Goal: Task Accomplishment & Management: Use online tool/utility

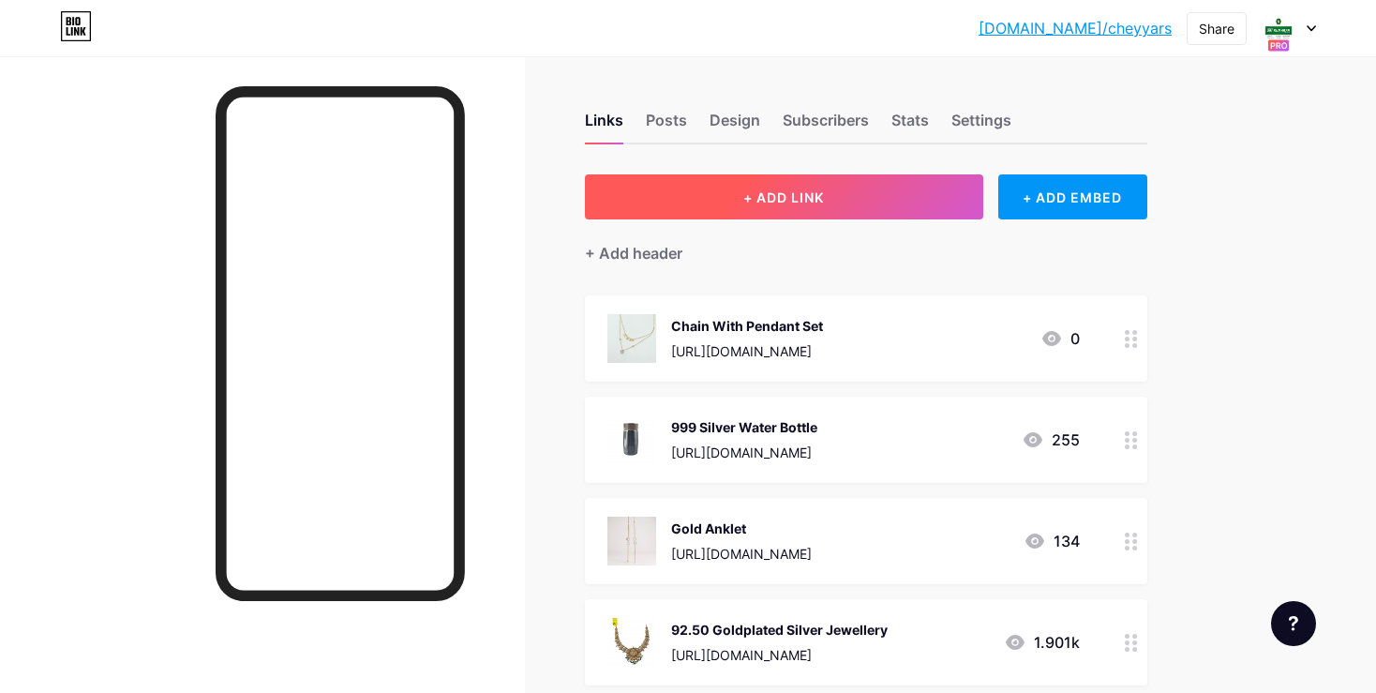
click at [896, 198] on button "+ ADD LINK" at bounding box center [784, 196] width 398 height 45
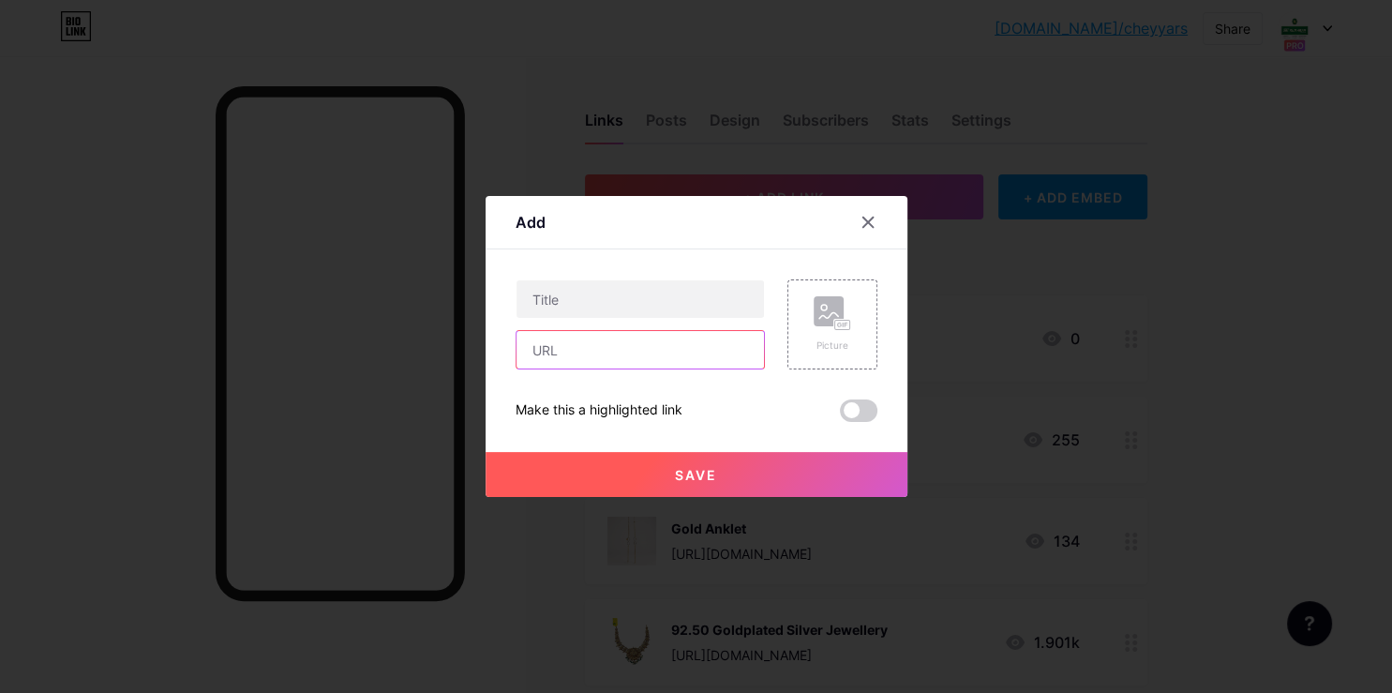
click at [675, 353] on input "text" at bounding box center [639, 349] width 247 height 37
click at [639, 343] on input "text" at bounding box center [639, 349] width 247 height 37
paste input "[URL][DOMAIN_NAME]"
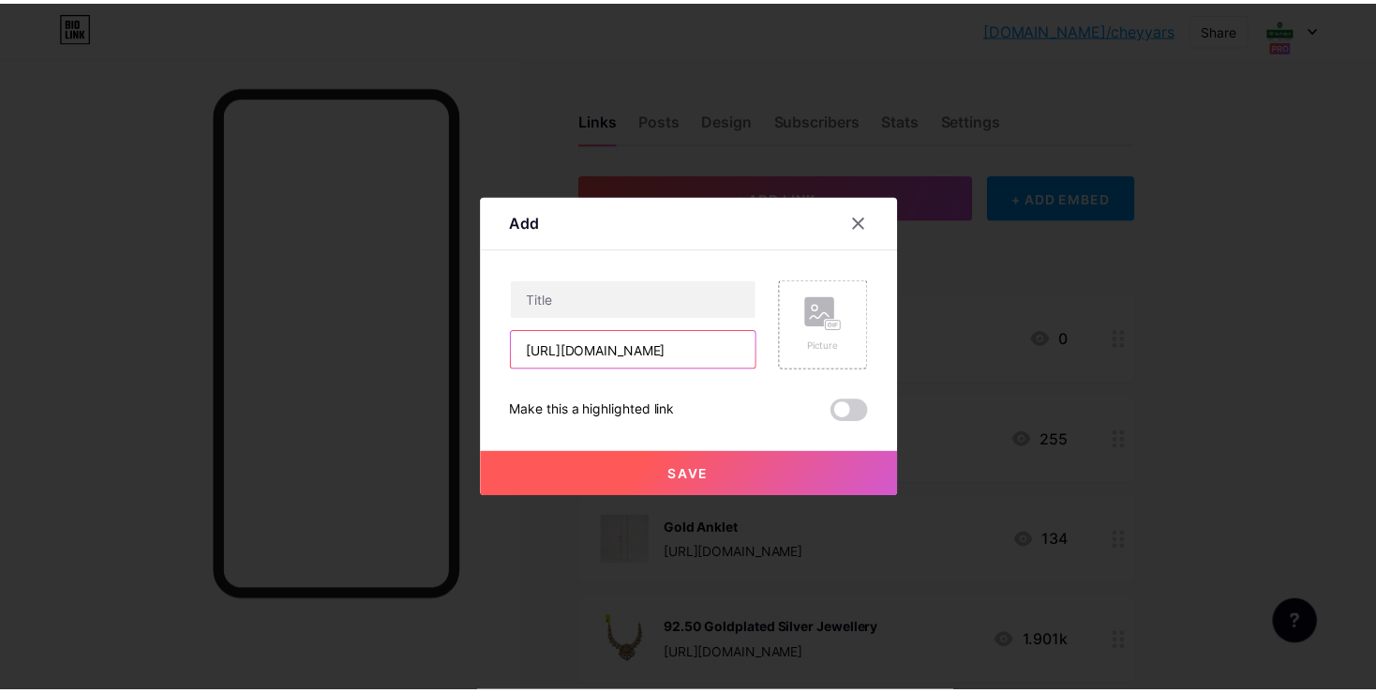
scroll to position [0, 195]
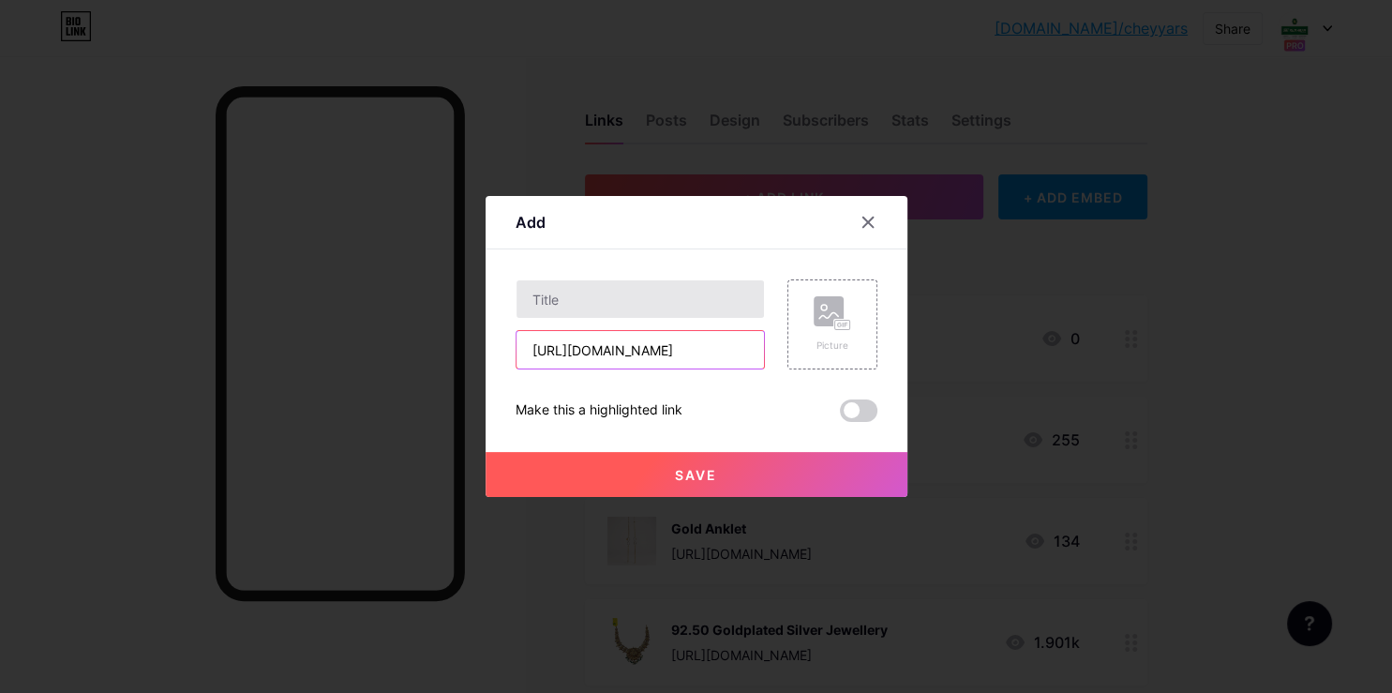
type input "[URL][DOMAIN_NAME]"
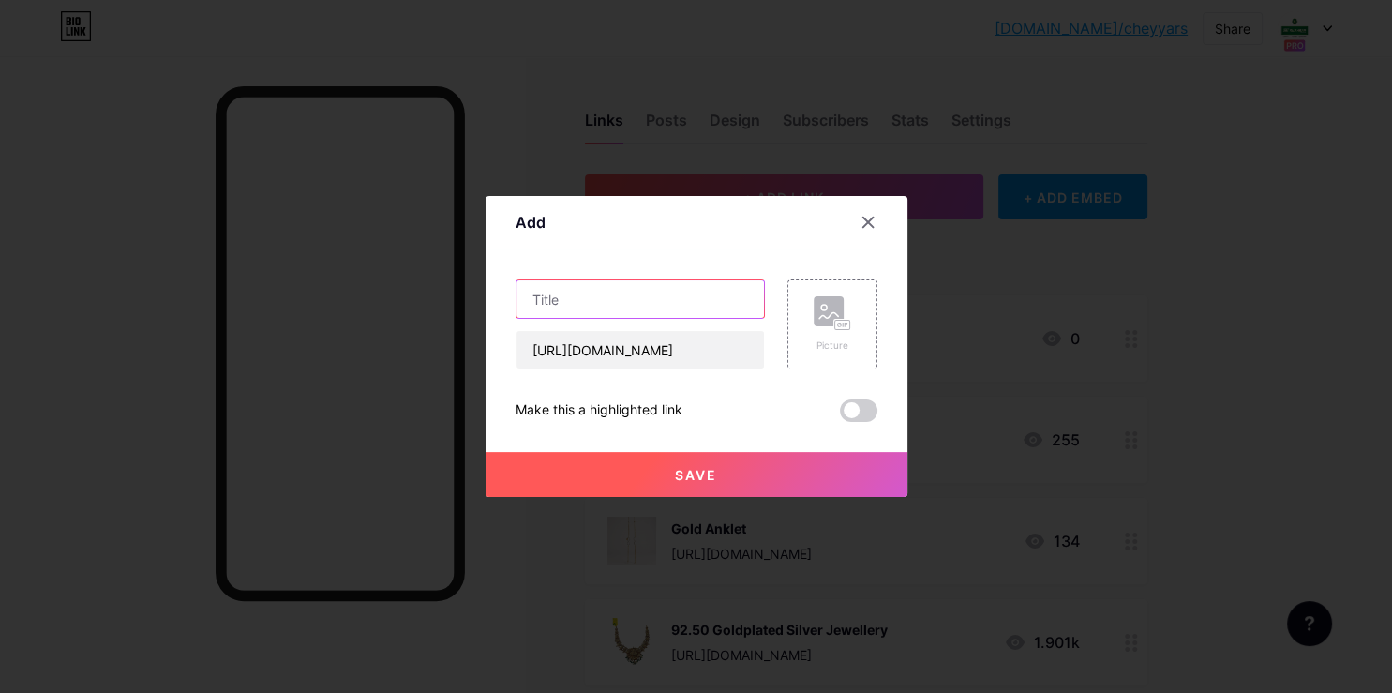
click at [653, 285] on input "text" at bounding box center [639, 298] width 247 height 37
type input "18kt Earring"
click at [823, 313] on rect at bounding box center [829, 311] width 30 height 30
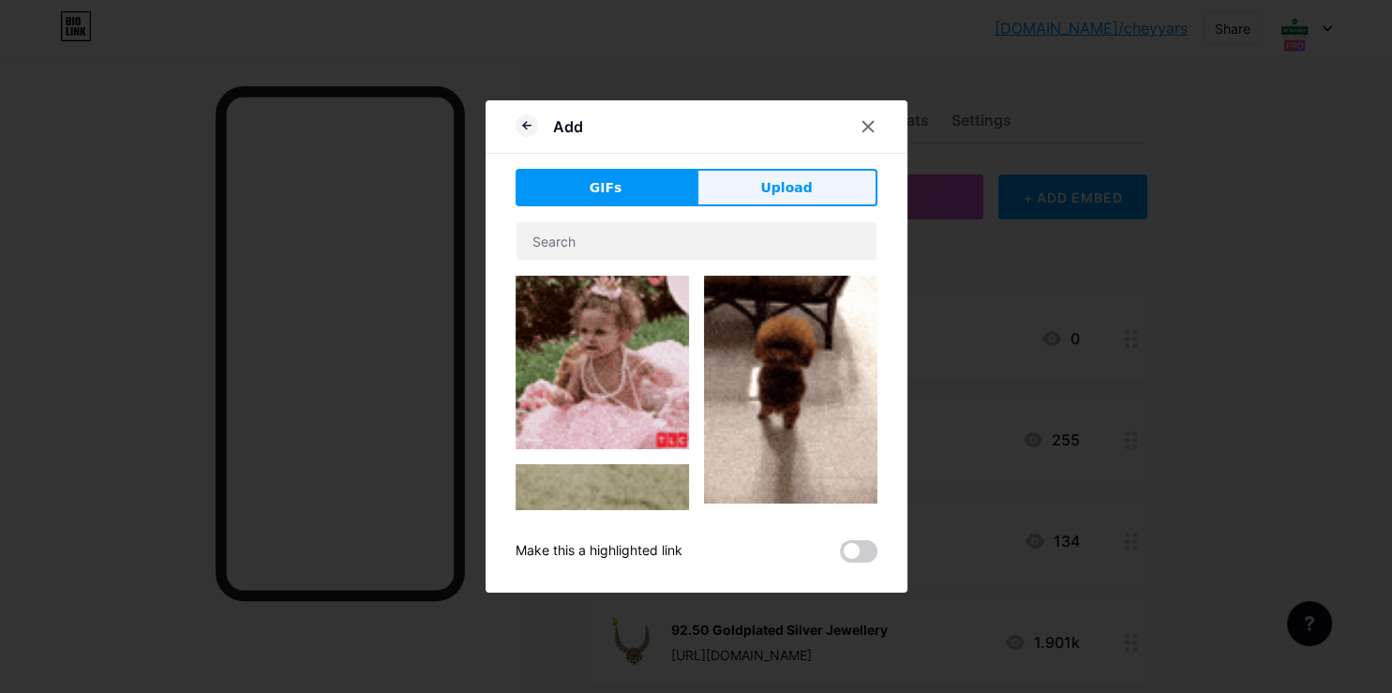
click at [800, 195] on span "Upload" at bounding box center [786, 188] width 52 height 20
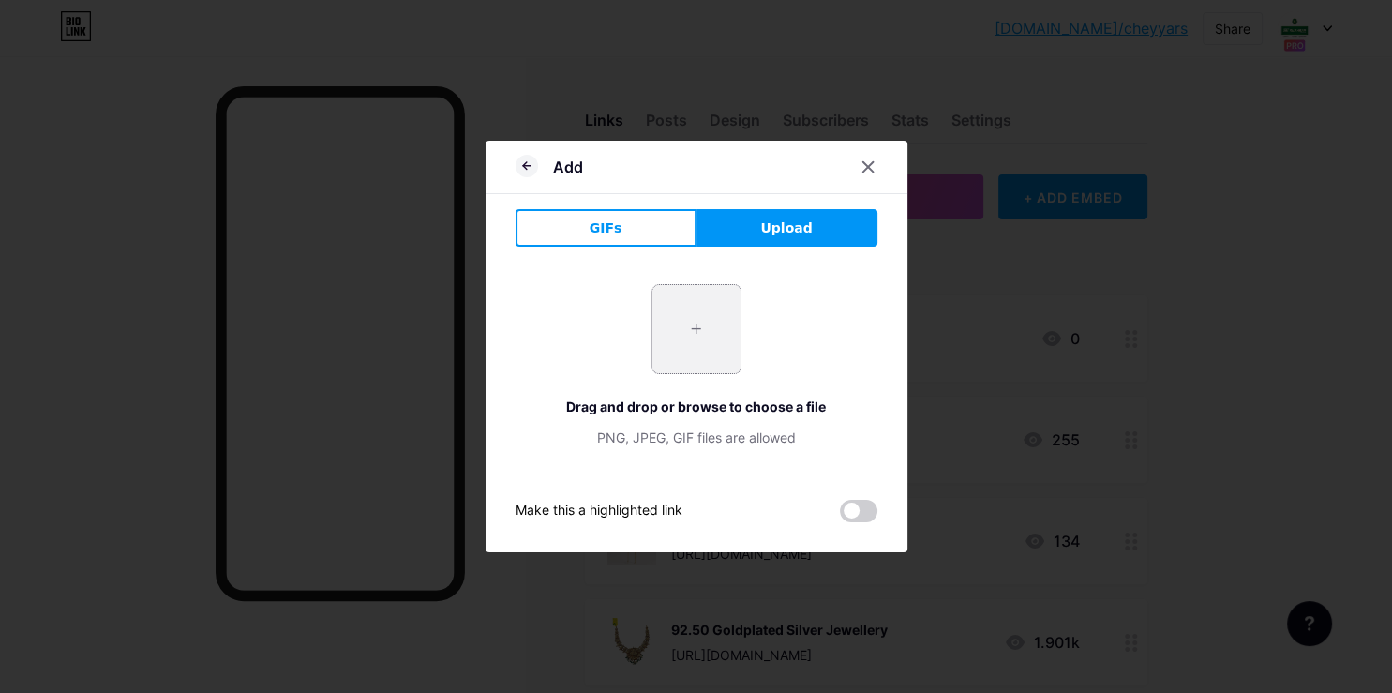
click at [704, 336] on input "file" at bounding box center [696, 329] width 88 height 88
type input "C:\fakepath\20251008_174141.jpg"
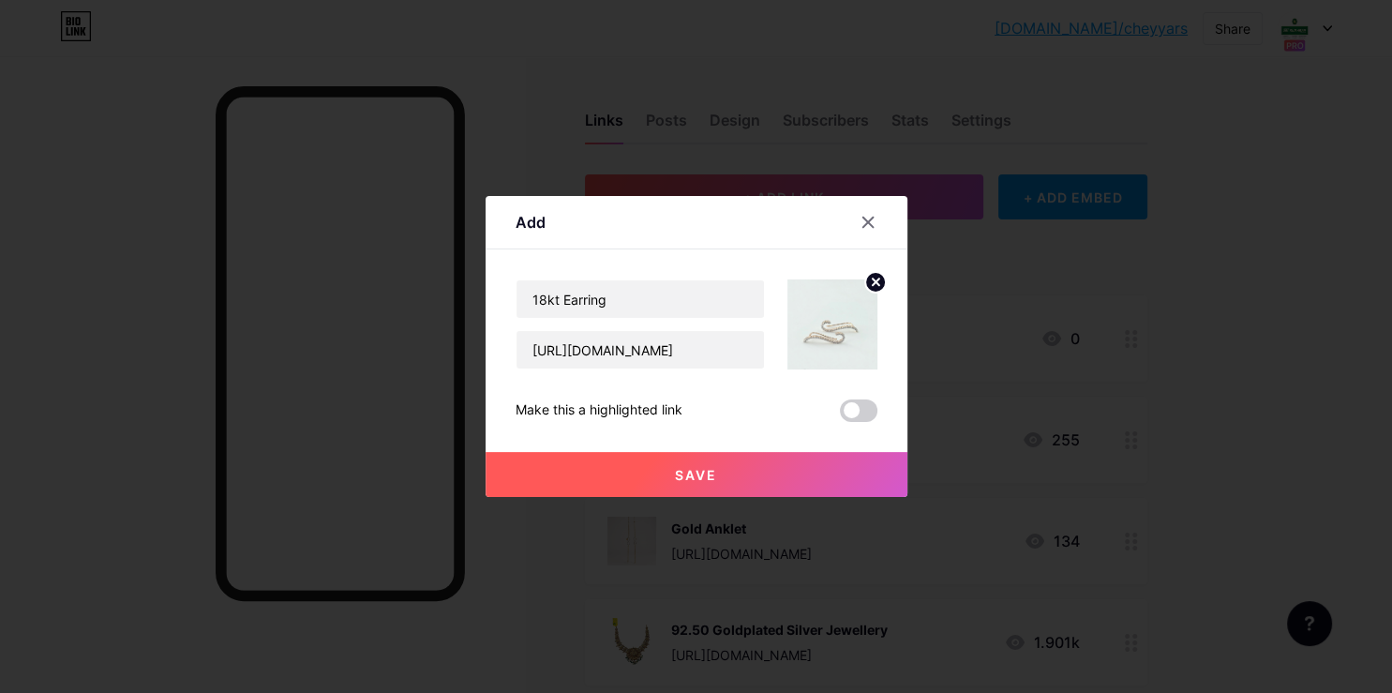
click at [707, 463] on button "Save" at bounding box center [697, 474] width 422 height 45
